Goal: Task Accomplishment & Management: Use online tool/utility

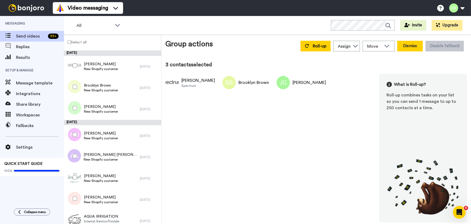
click at [404, 46] on button "Dismiss" at bounding box center [410, 46] width 26 height 11
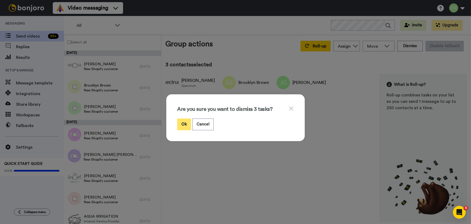
click at [184, 123] on button "Ok" at bounding box center [184, 124] width 14 height 11
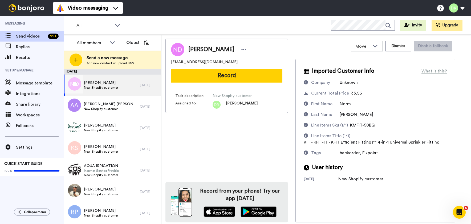
click at [109, 81] on span "[PERSON_NAME]" at bounding box center [101, 82] width 34 height 5
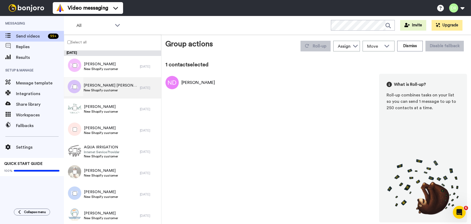
click at [102, 85] on span "[PERSON_NAME] [PERSON_NAME]" at bounding box center [111, 85] width 54 height 5
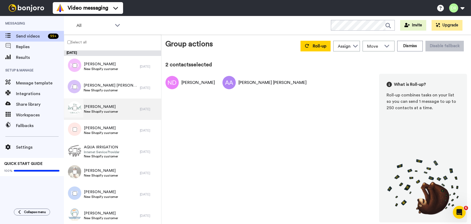
click at [97, 105] on span "[PERSON_NAME]" at bounding box center [101, 106] width 34 height 5
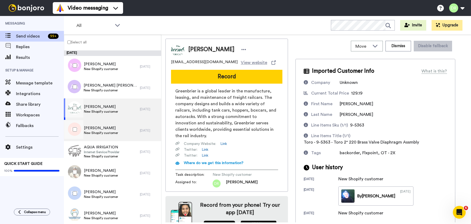
click at [100, 132] on span "New Shopify customer" at bounding box center [101, 133] width 34 height 4
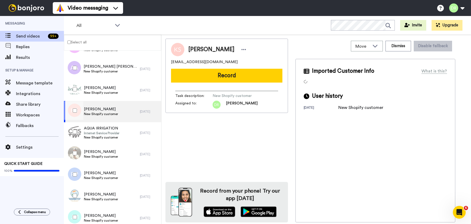
scroll to position [32, 0]
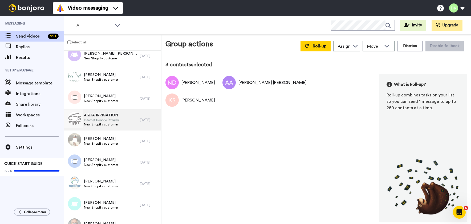
click at [99, 120] on span "Internet Service Provider" at bounding box center [101, 120] width 35 height 4
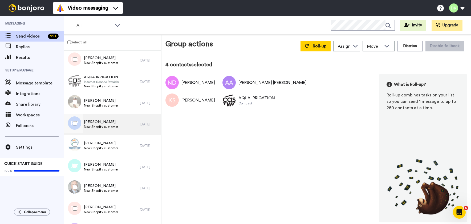
scroll to position [74, 0]
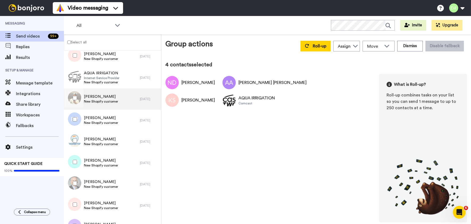
click at [98, 100] on span "New Shopify customer" at bounding box center [101, 101] width 34 height 4
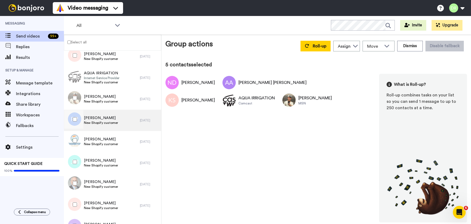
click at [94, 116] on span "[PERSON_NAME]" at bounding box center [101, 117] width 34 height 5
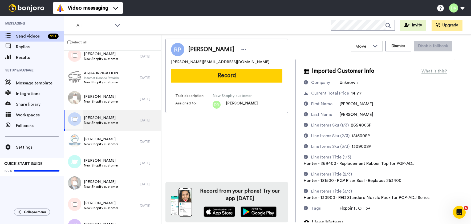
scroll to position [23, 0]
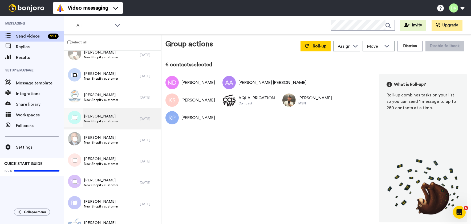
scroll to position [118, 0]
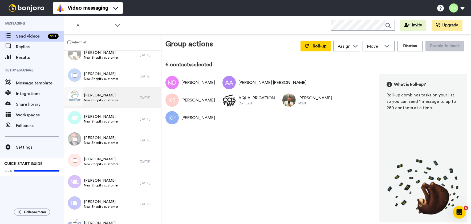
click at [97, 100] on span "New Shopify customer" at bounding box center [101, 100] width 34 height 4
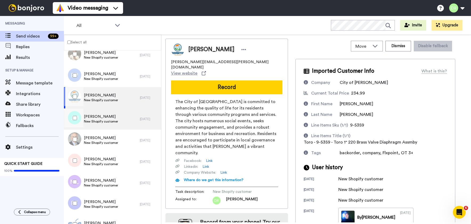
click at [96, 120] on span "New Shopify customer" at bounding box center [101, 121] width 34 height 4
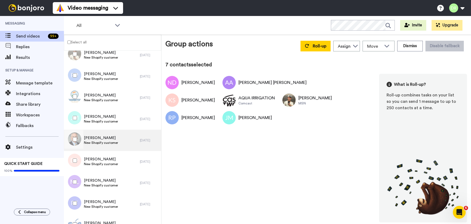
click at [100, 138] on span "[PERSON_NAME]" at bounding box center [101, 137] width 34 height 5
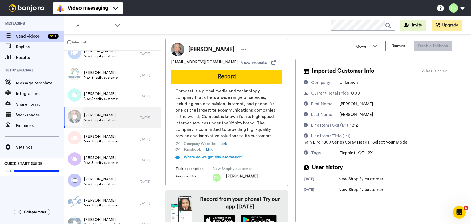
scroll to position [141, 0]
click at [100, 138] on span "[PERSON_NAME]" at bounding box center [101, 135] width 34 height 5
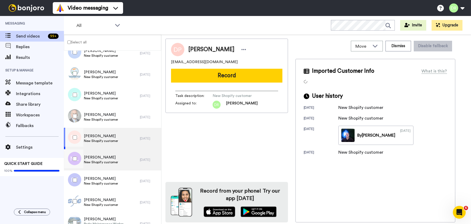
click at [99, 158] on span "[PERSON_NAME]" at bounding box center [101, 157] width 34 height 5
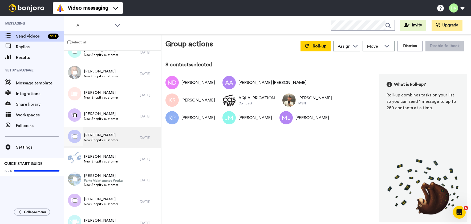
scroll to position [179, 0]
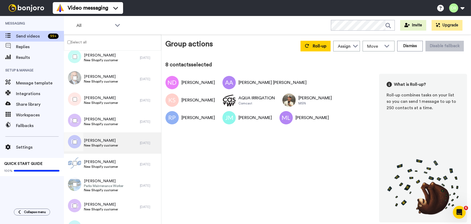
click at [97, 139] on span "[PERSON_NAME]" at bounding box center [101, 140] width 34 height 5
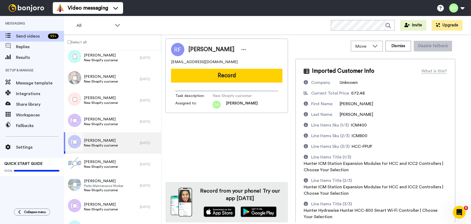
scroll to position [43, 0]
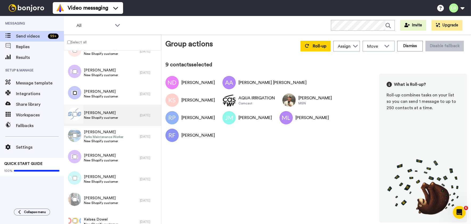
scroll to position [232, 0]
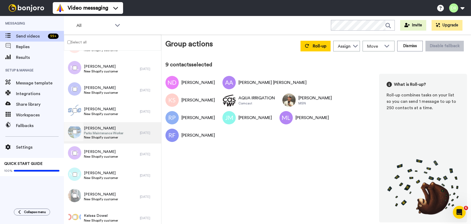
click at [95, 127] on span "[PERSON_NAME]" at bounding box center [103, 128] width 39 height 5
